Goal: Check status

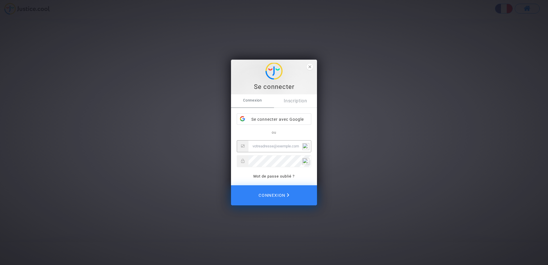
type input "jacobs.family@hotmail.fr"
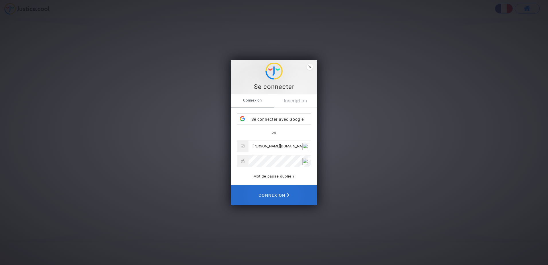
click at [262, 196] on span "Connexion" at bounding box center [274, 195] width 31 height 13
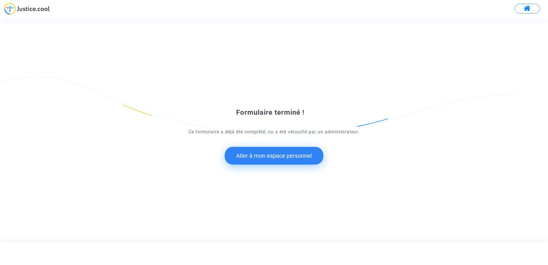
click at [280, 154] on button "Aller à mon espace personnel" at bounding box center [274, 156] width 99 height 18
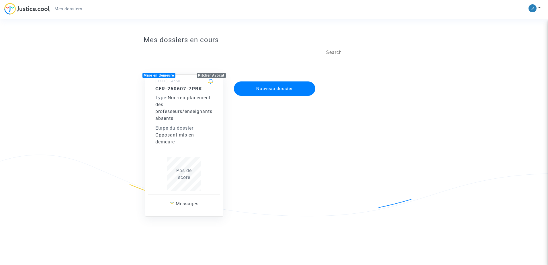
click at [180, 139] on div "Opposant mis en demeure" at bounding box center [184, 139] width 58 height 14
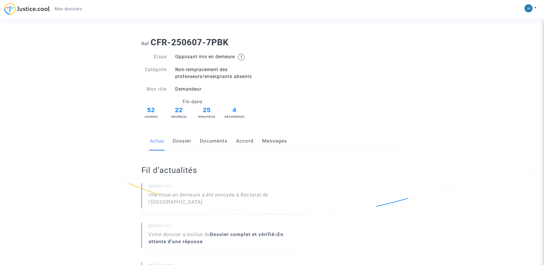
click at [180, 141] on link "Dossier" at bounding box center [182, 141] width 19 height 19
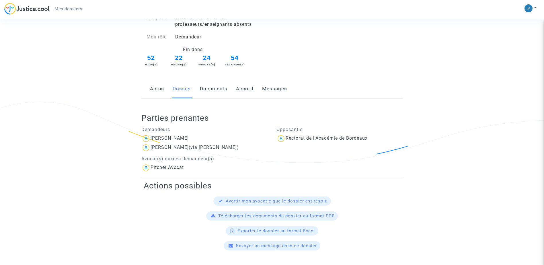
scroll to position [57, 0]
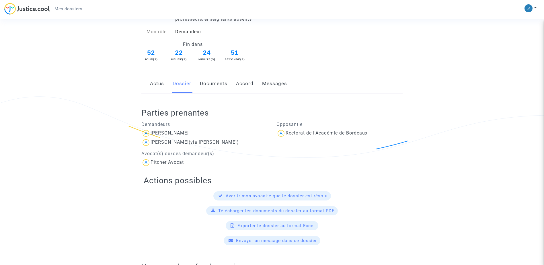
click at [218, 82] on link "Documents" at bounding box center [214, 83] width 28 height 19
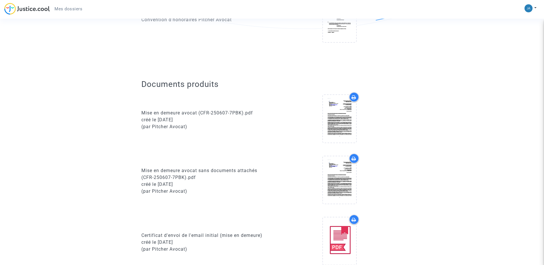
scroll to position [191, 0]
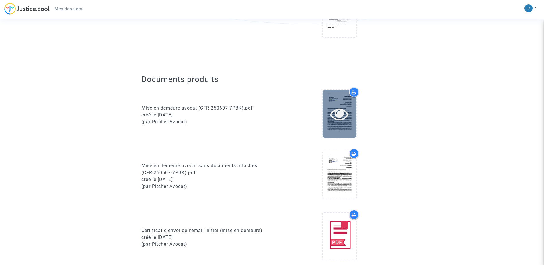
click at [347, 125] on div at bounding box center [339, 113] width 33 height 47
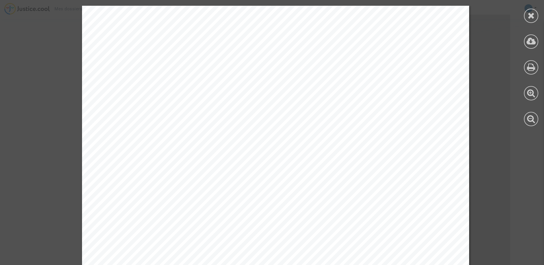
scroll to position [459, 0]
drag, startPoint x: 443, startPoint y: 151, endPoint x: 448, endPoint y: 115, distance: 36.3
drag, startPoint x: 472, startPoint y: 150, endPoint x: 474, endPoint y: 155, distance: 4.6
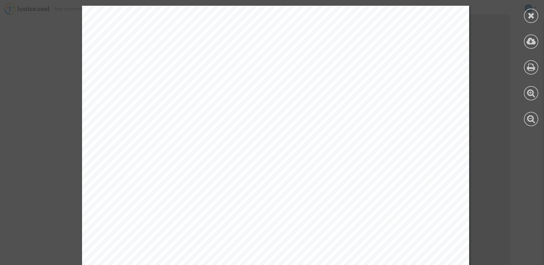
scroll to position [170, 0]
click at [531, 16] on icon at bounding box center [531, 15] width 7 height 9
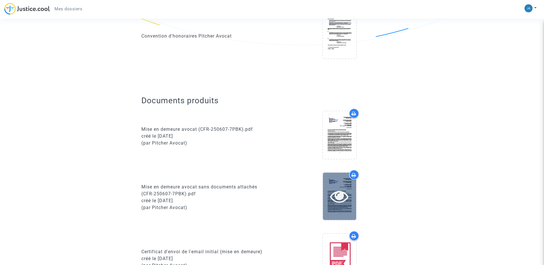
click at [342, 183] on div at bounding box center [339, 196] width 33 height 47
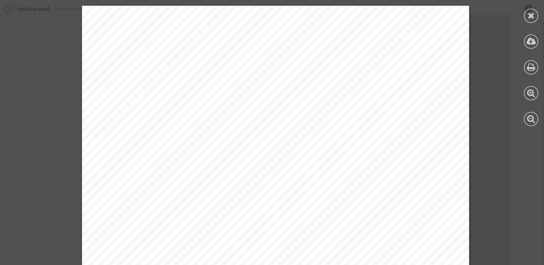
drag, startPoint x: 543, startPoint y: 63, endPoint x: 542, endPoint y: 75, distance: 11.5
click at [542, 75] on div at bounding box center [531, 66] width 26 height 132
drag, startPoint x: 445, startPoint y: 110, endPoint x: 446, endPoint y: 79, distance: 31.3
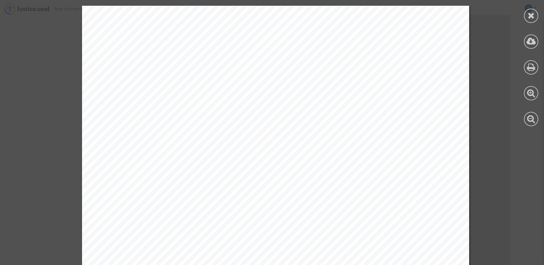
click at [533, 40] on icon at bounding box center [531, 41] width 9 height 9
click at [532, 17] on icon at bounding box center [531, 15] width 7 height 9
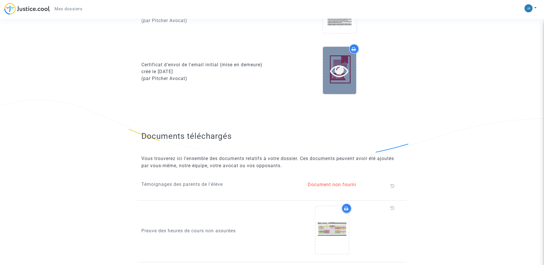
click at [339, 72] on icon at bounding box center [339, 70] width 19 height 18
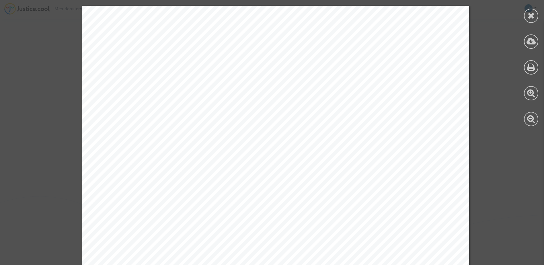
scroll to position [622, 0]
click at [531, 42] on icon at bounding box center [531, 41] width 9 height 9
click at [529, 20] on div at bounding box center [531, 16] width 14 height 14
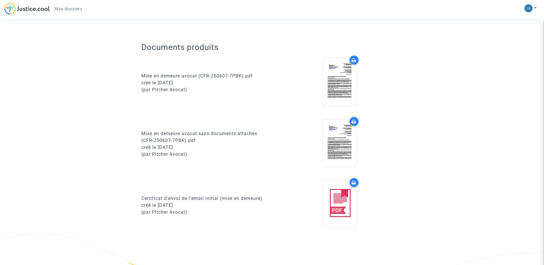
scroll to position [213, 0]
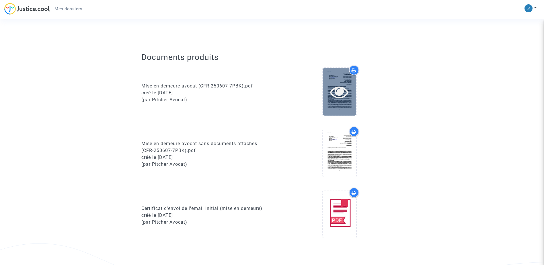
click at [345, 73] on div at bounding box center [339, 91] width 33 height 47
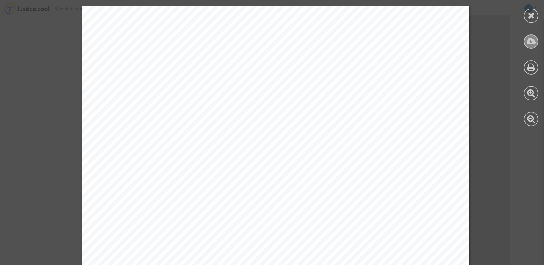
click at [531, 42] on icon at bounding box center [531, 41] width 9 height 9
